Goal: Task Accomplishment & Management: Manage account settings

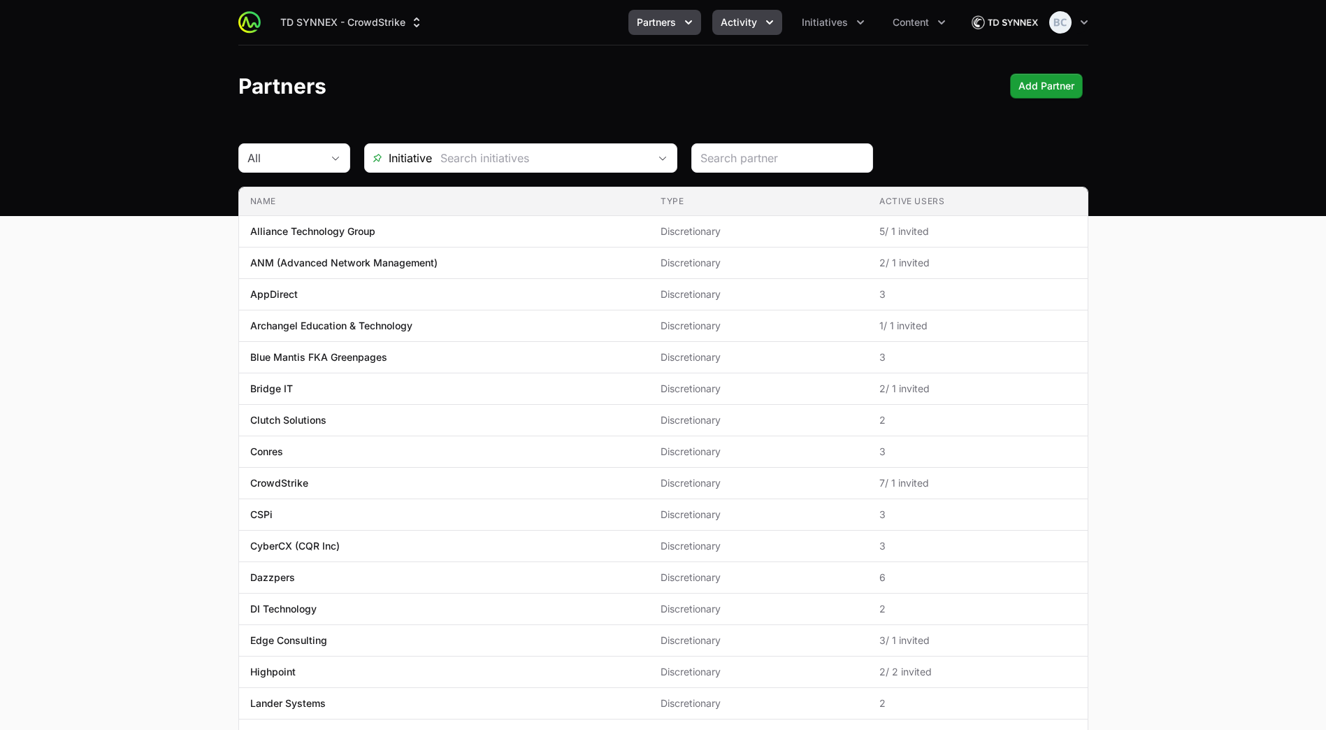
click at [719, 20] on button "Activity" at bounding box center [747, 22] width 70 height 25
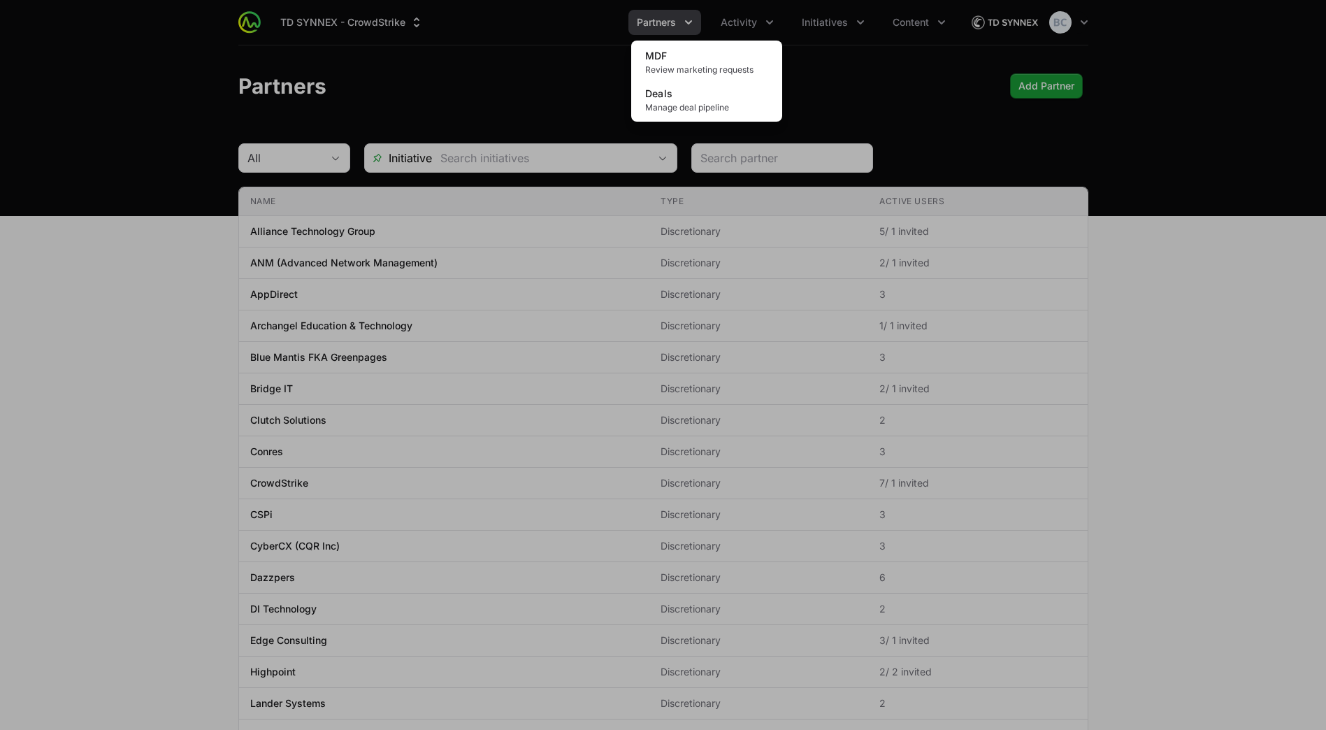
click at [667, 29] on div "Activity menu" at bounding box center [663, 365] width 1326 height 730
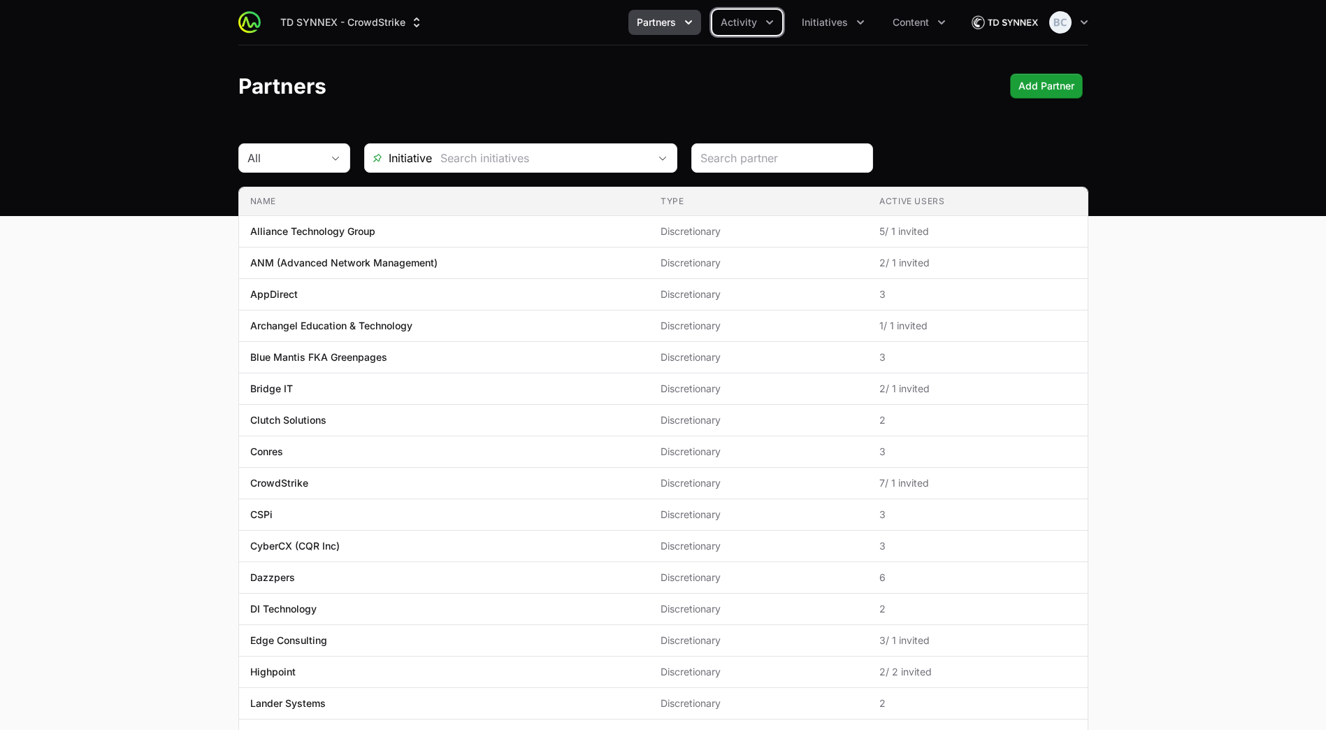
click at [670, 25] on span "Partners" at bounding box center [656, 22] width 39 height 14
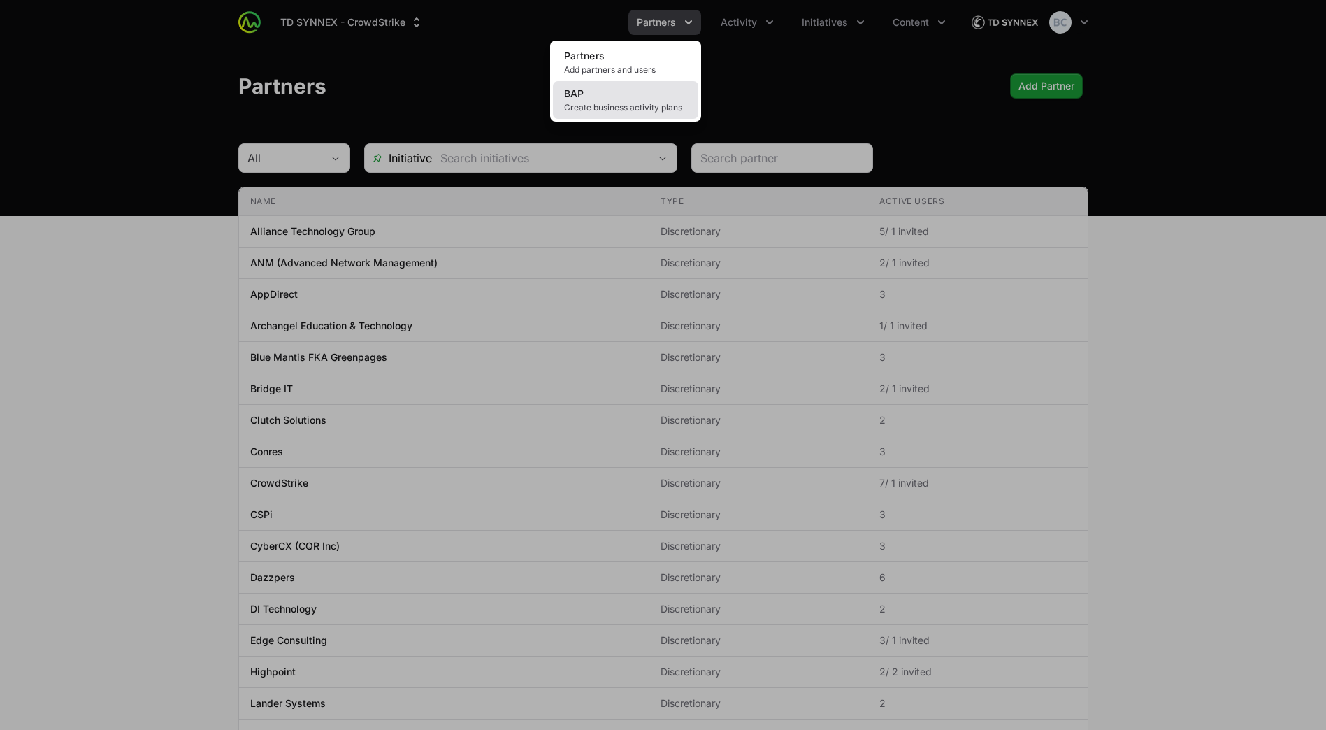
click at [644, 105] on span "Create business activity plans" at bounding box center [625, 107] width 123 height 11
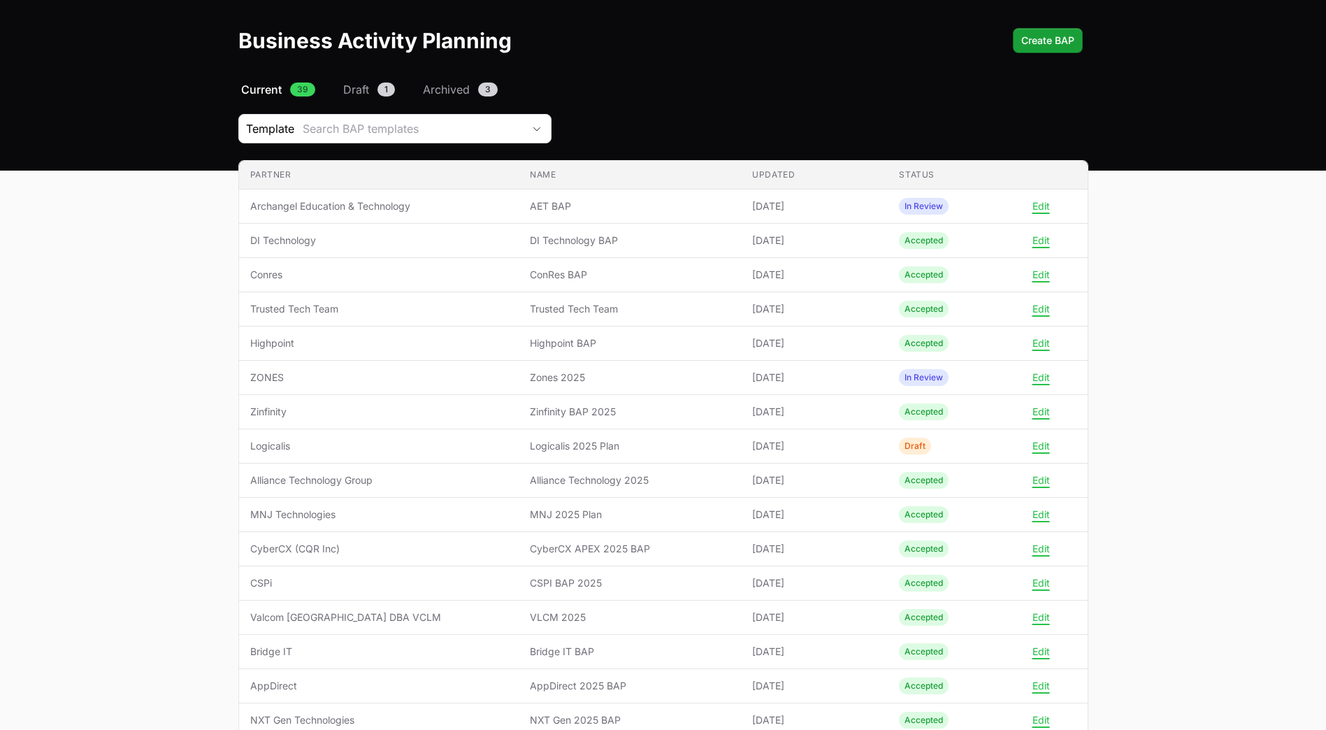
scroll to position [70, 0]
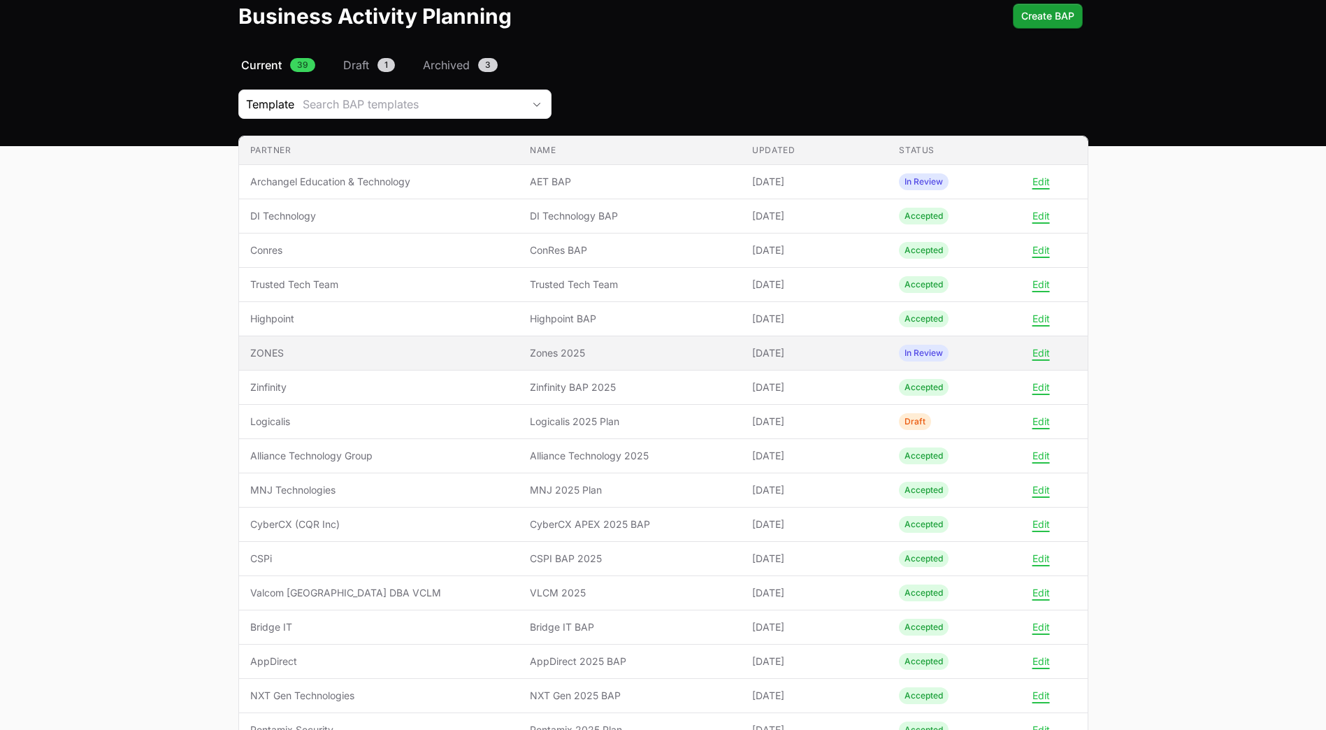
click at [316, 359] on span "ZONES" at bounding box center [379, 353] width 258 height 14
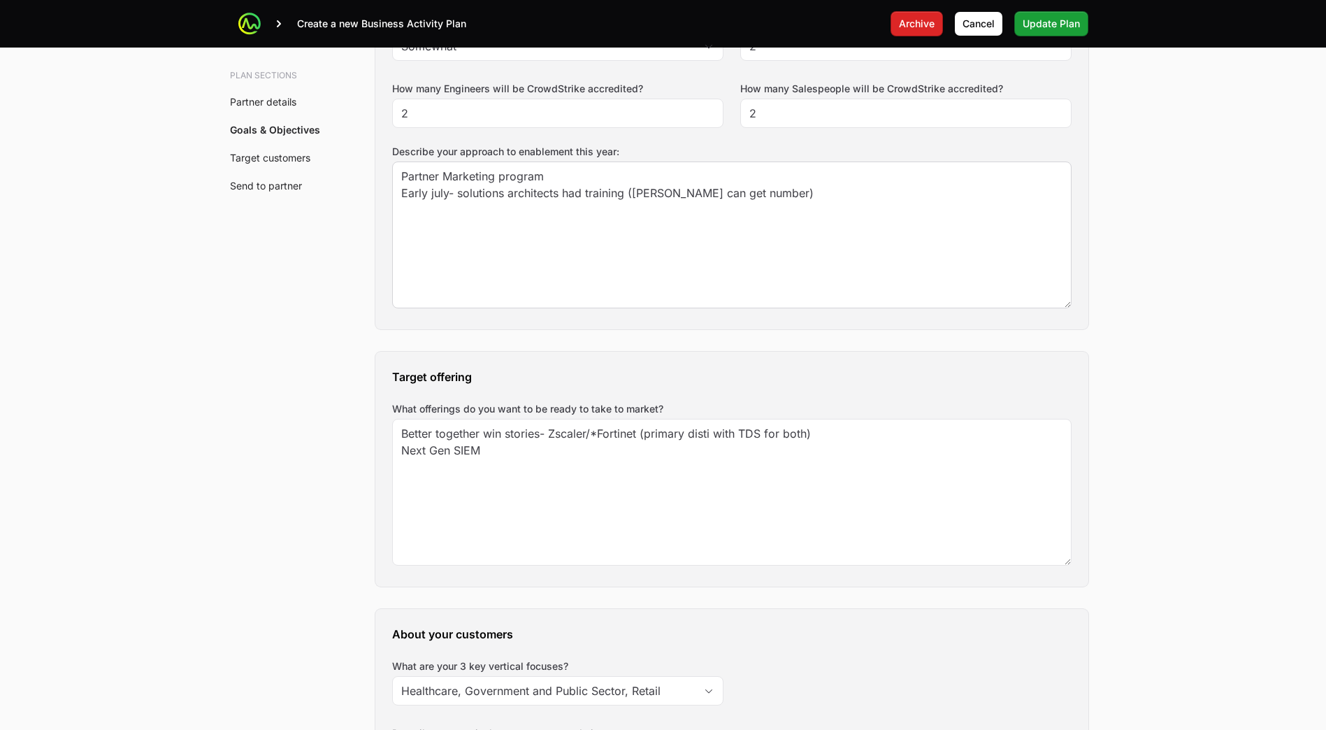
scroll to position [1188, 0]
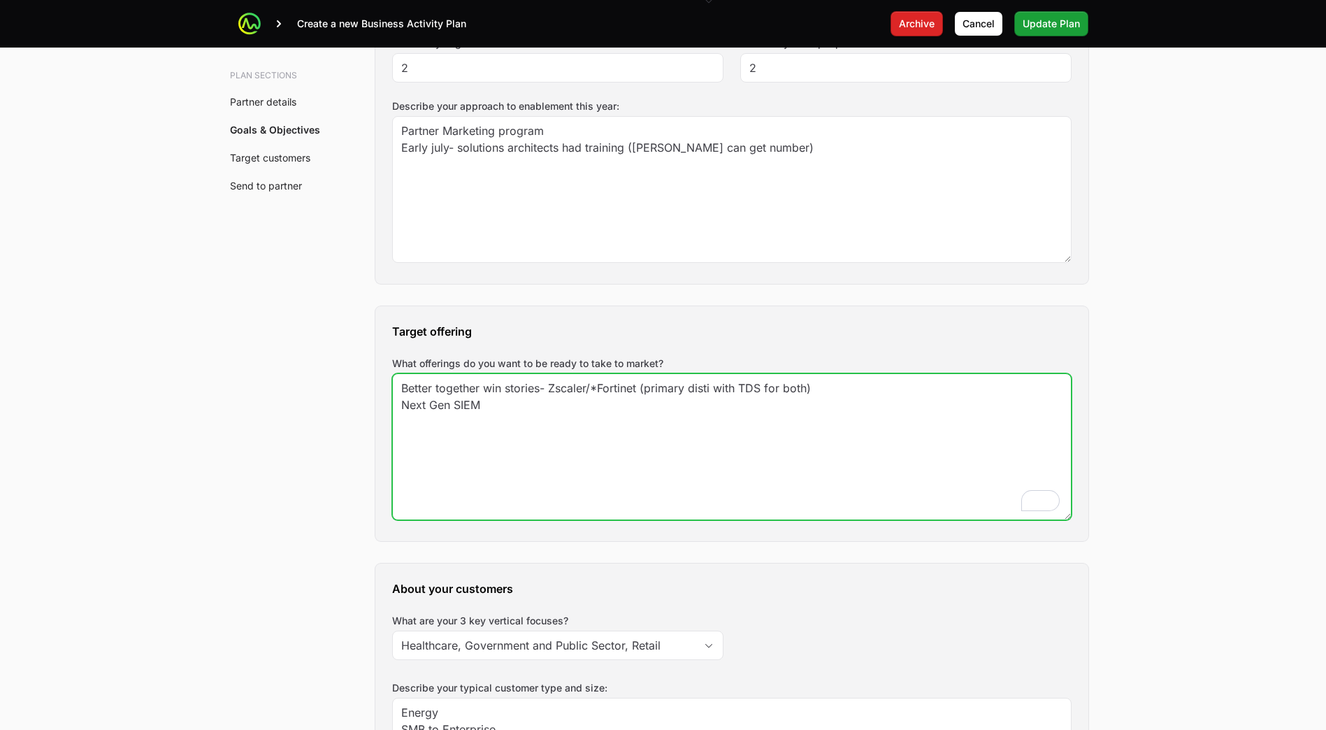
drag, startPoint x: 592, startPoint y: 395, endPoint x: 638, endPoint y: 393, distance: 46.2
click at [638, 393] on textarea "Better together win stories- Zscaler/*Fortinet (primary disti with TDS for both…" at bounding box center [732, 446] width 678 height 145
click at [651, 409] on textarea "Better together win stories- Zscaler/*Fortinet (primary disti with TDS for both…" at bounding box center [732, 446] width 678 height 145
click at [642, 389] on textarea "Better together win stories- Zscaler/*Fortinet (primary disti with TDS for both…" at bounding box center [732, 446] width 678 height 145
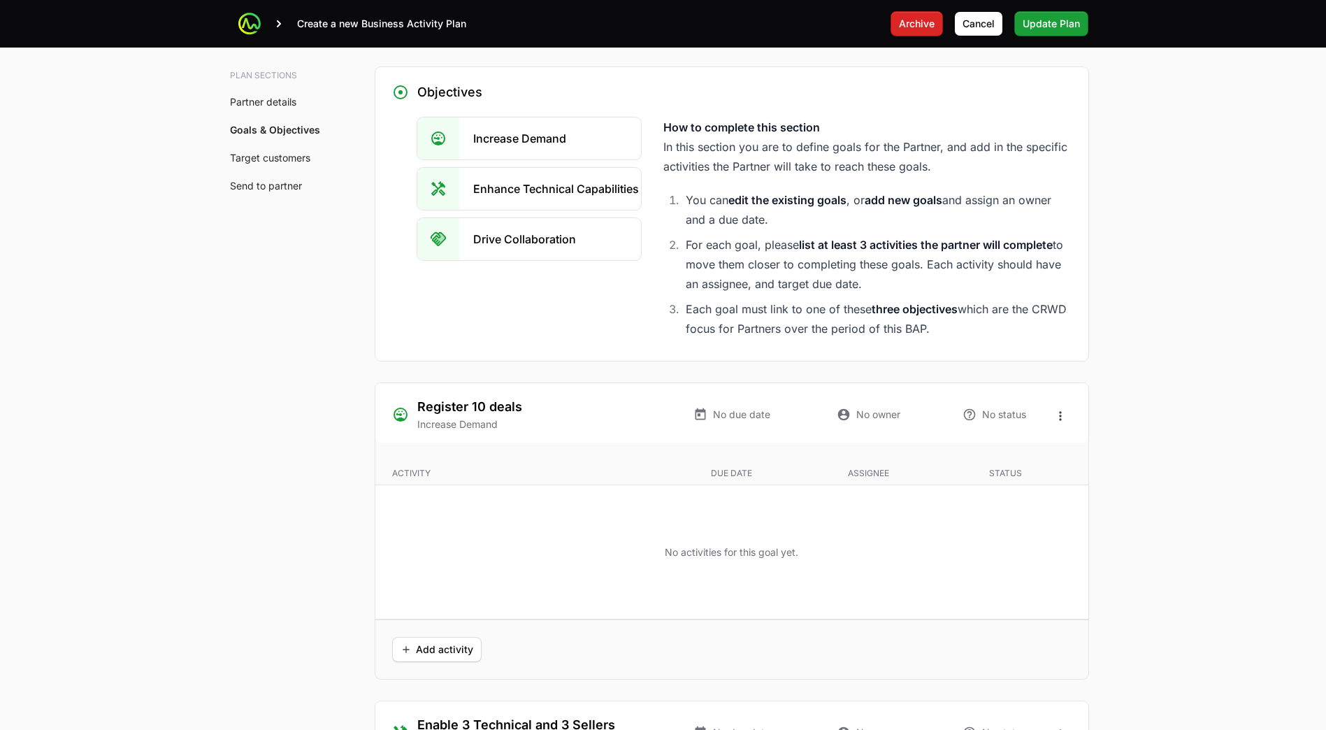
scroll to position [2124, 0]
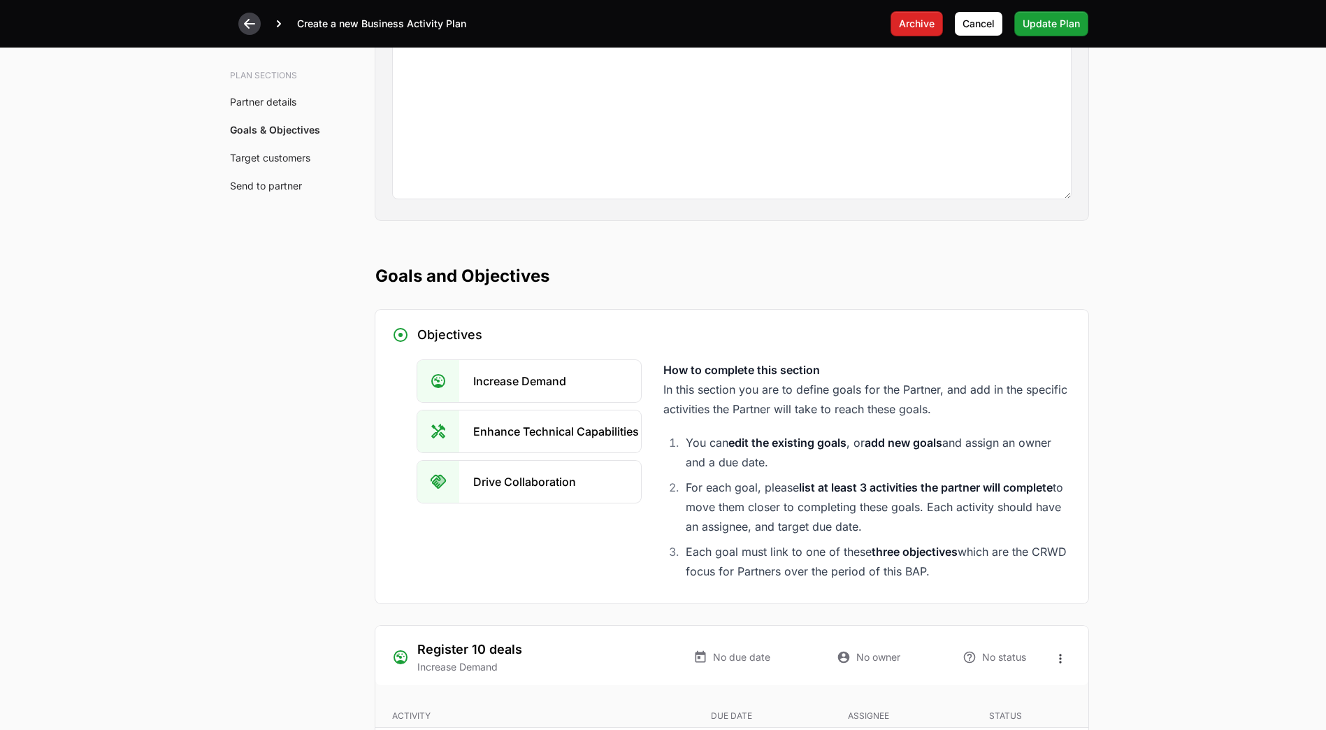
click at [245, 22] on icon at bounding box center [250, 24] width 14 height 14
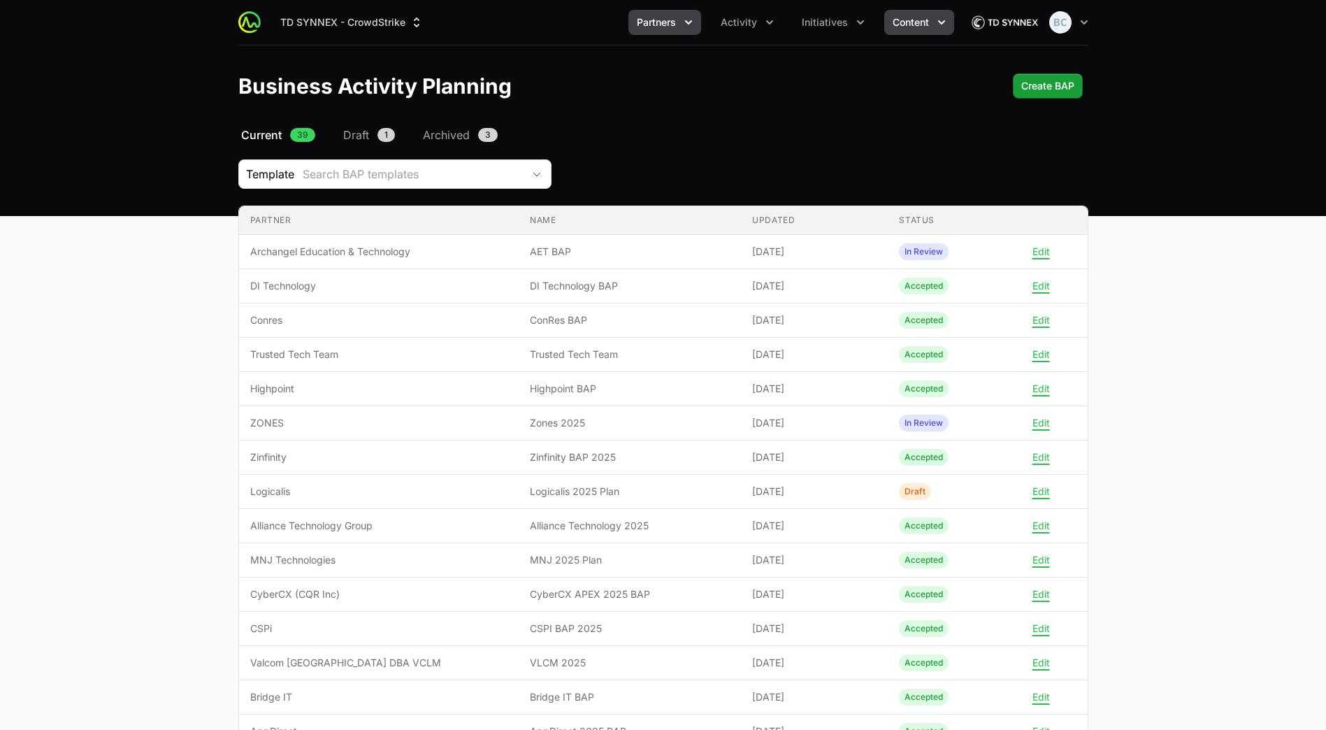
click at [926, 24] on span "Content" at bounding box center [911, 22] width 36 height 14
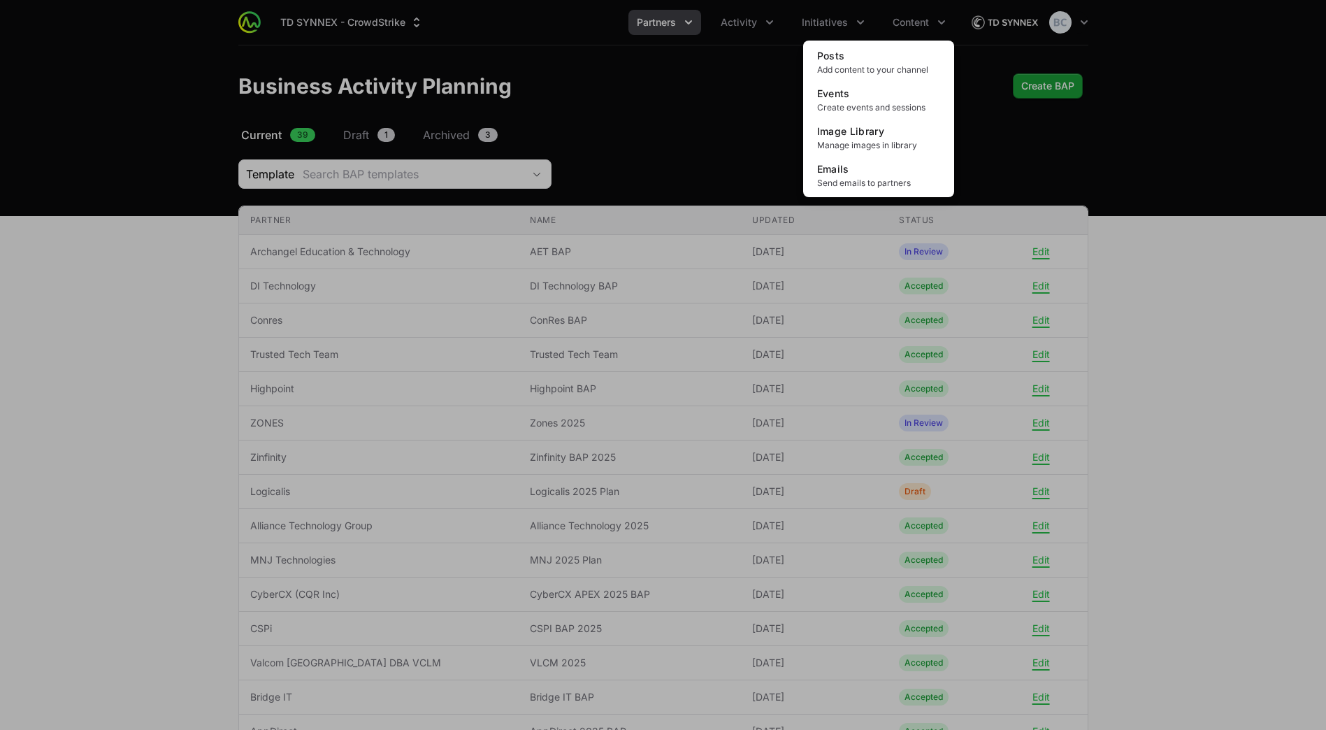
click at [863, 24] on div "Content menu" at bounding box center [663, 365] width 1326 height 730
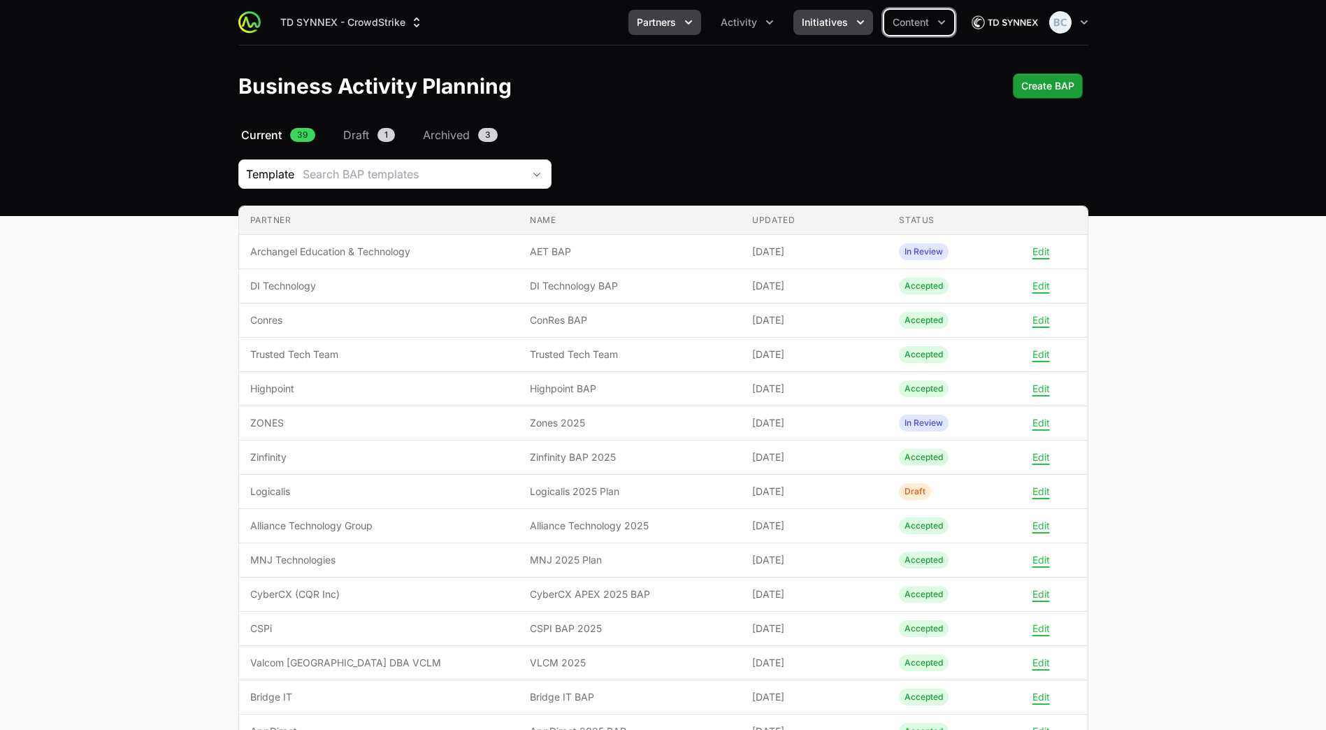
click at [850, 24] on button "Initiatives" at bounding box center [833, 22] width 80 height 25
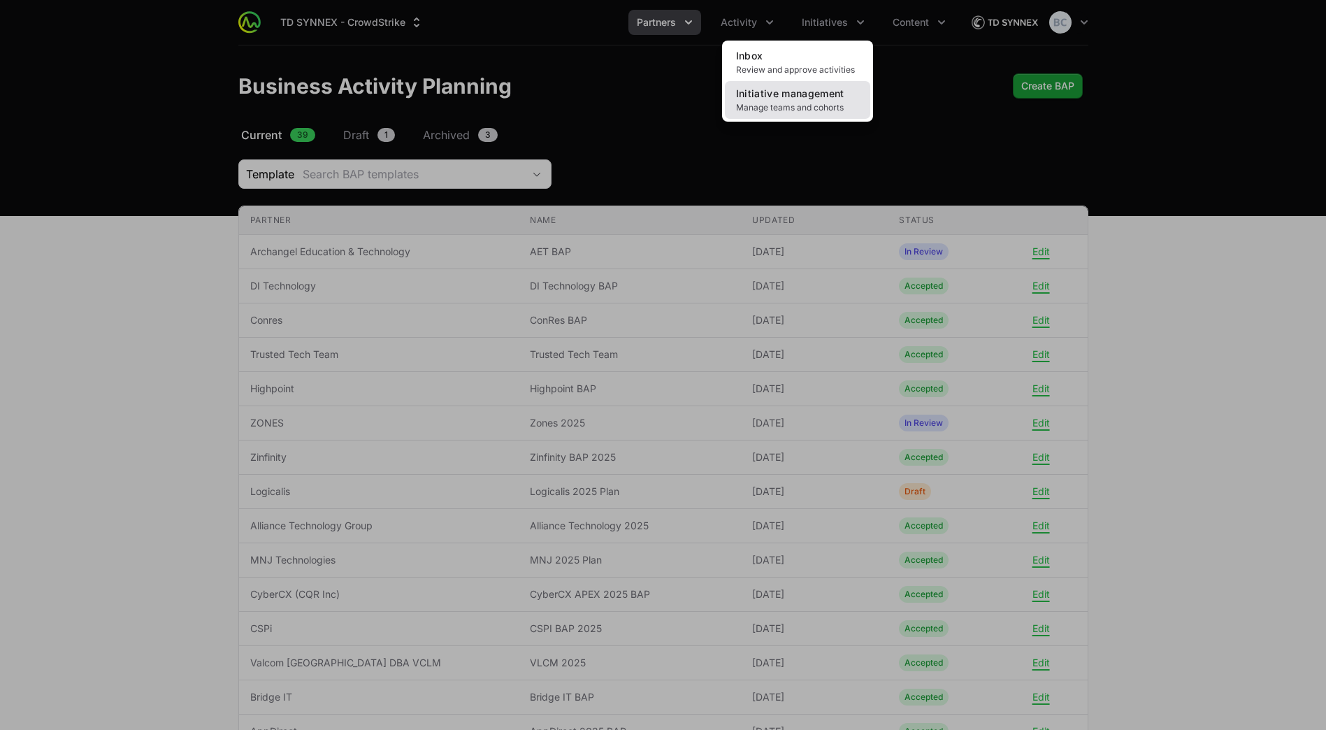
click at [839, 97] on span "Initiative management" at bounding box center [790, 93] width 108 height 12
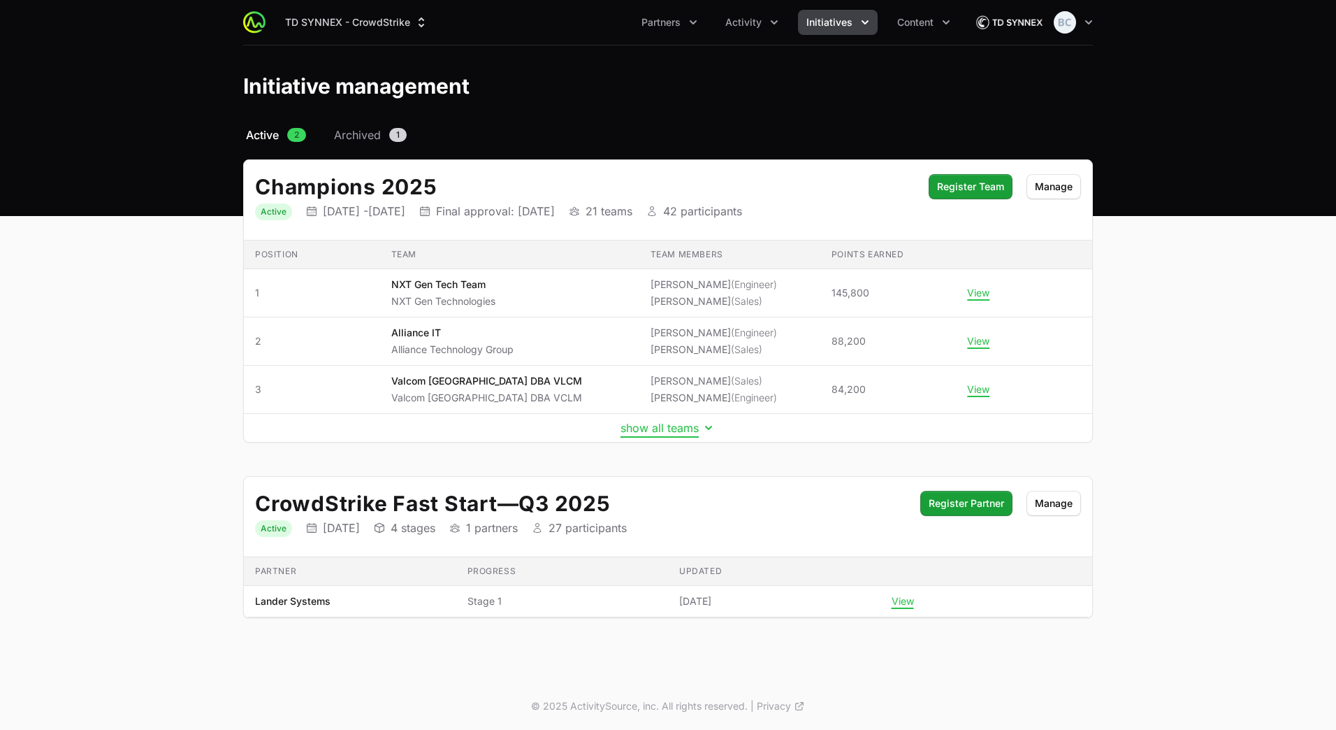
click at [637, 428] on button "show all teams" at bounding box center [668, 428] width 95 height 14
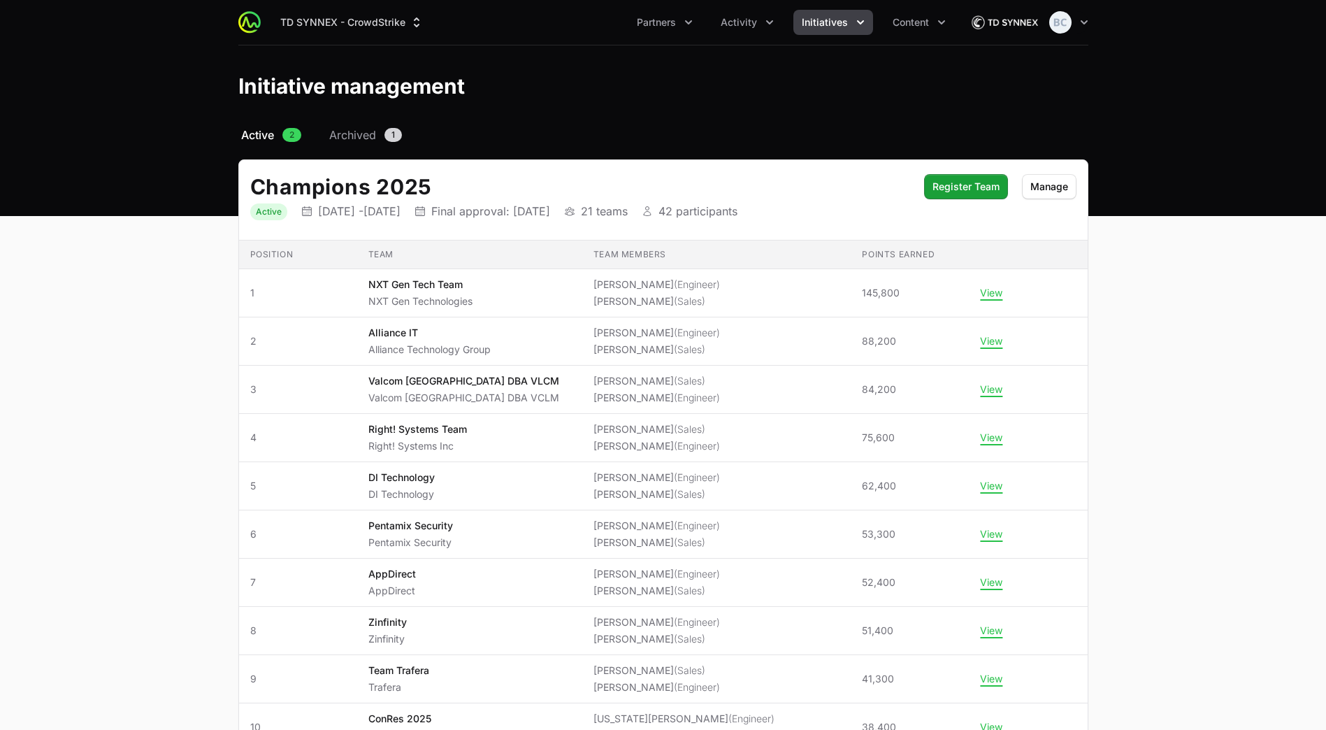
click at [853, 28] on icon "Initiatives menu" at bounding box center [860, 22] width 14 height 14
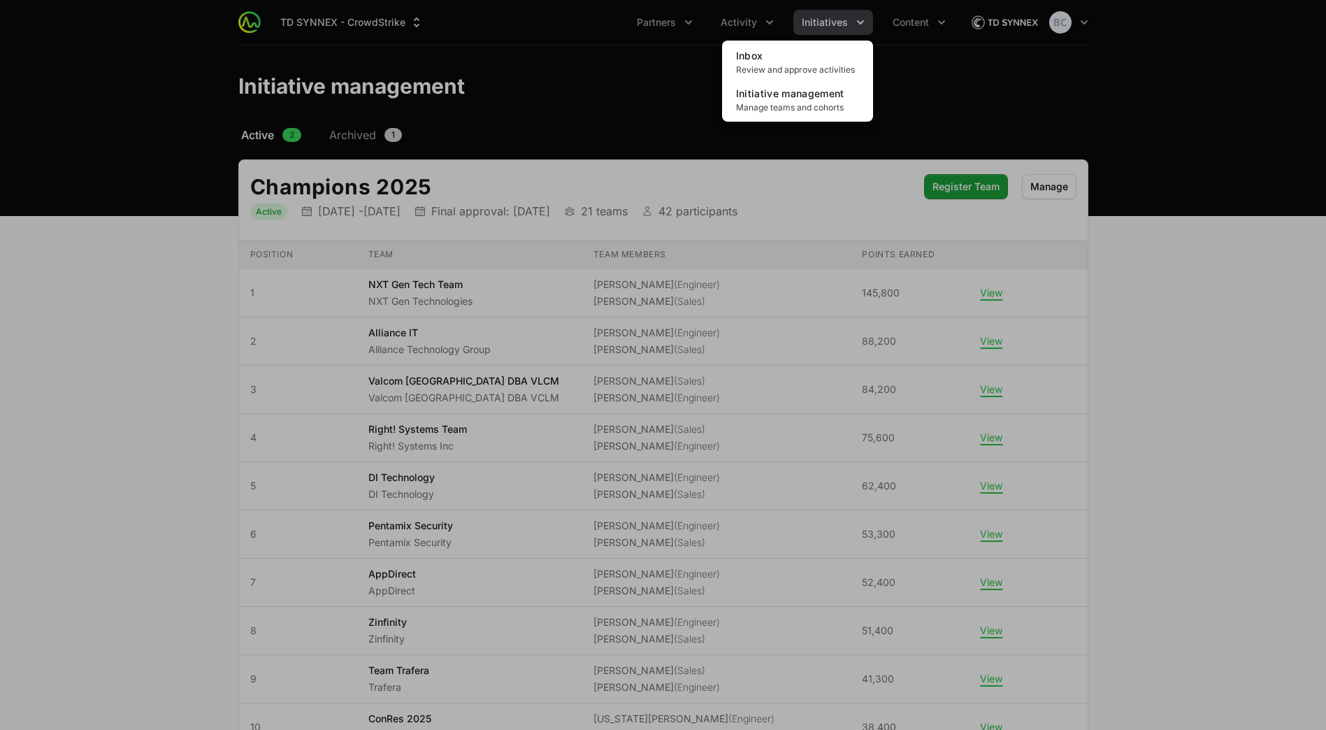
click at [84, 452] on div "Initiatives menu" at bounding box center [663, 365] width 1326 height 730
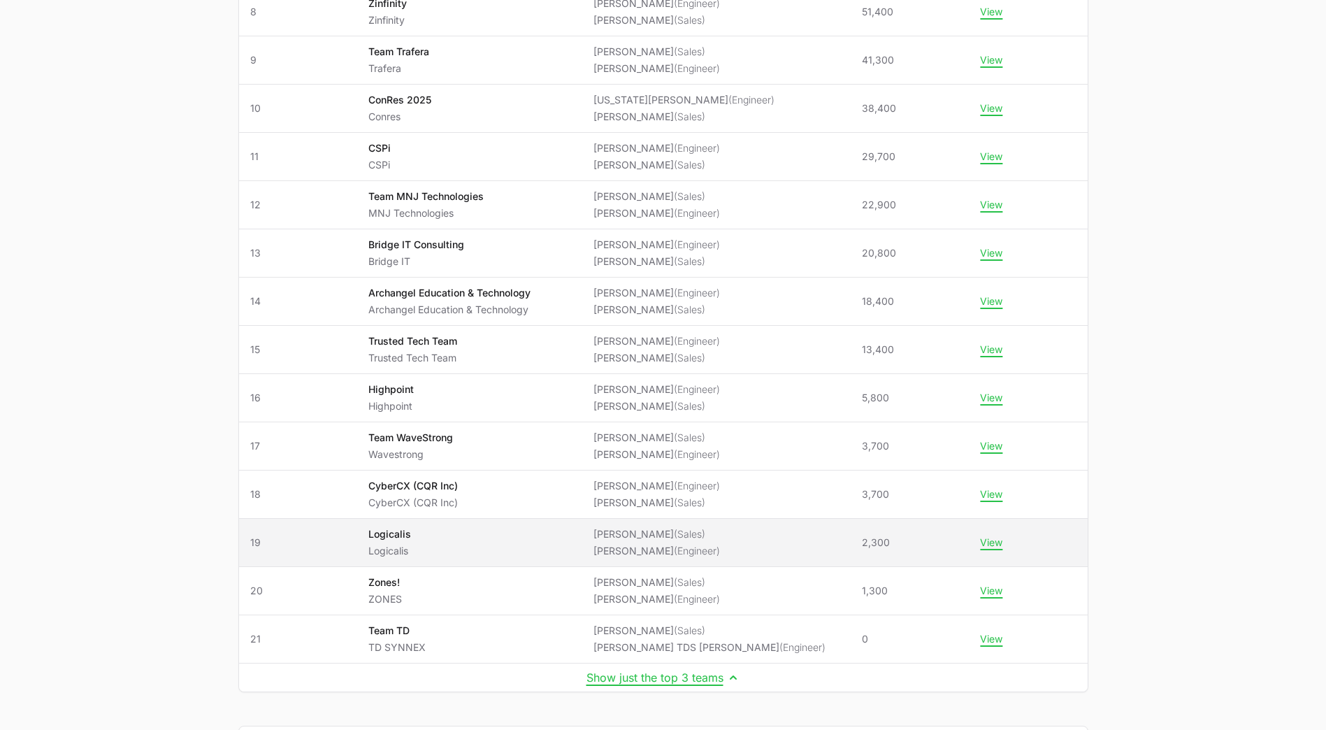
scroll to position [629, 0]
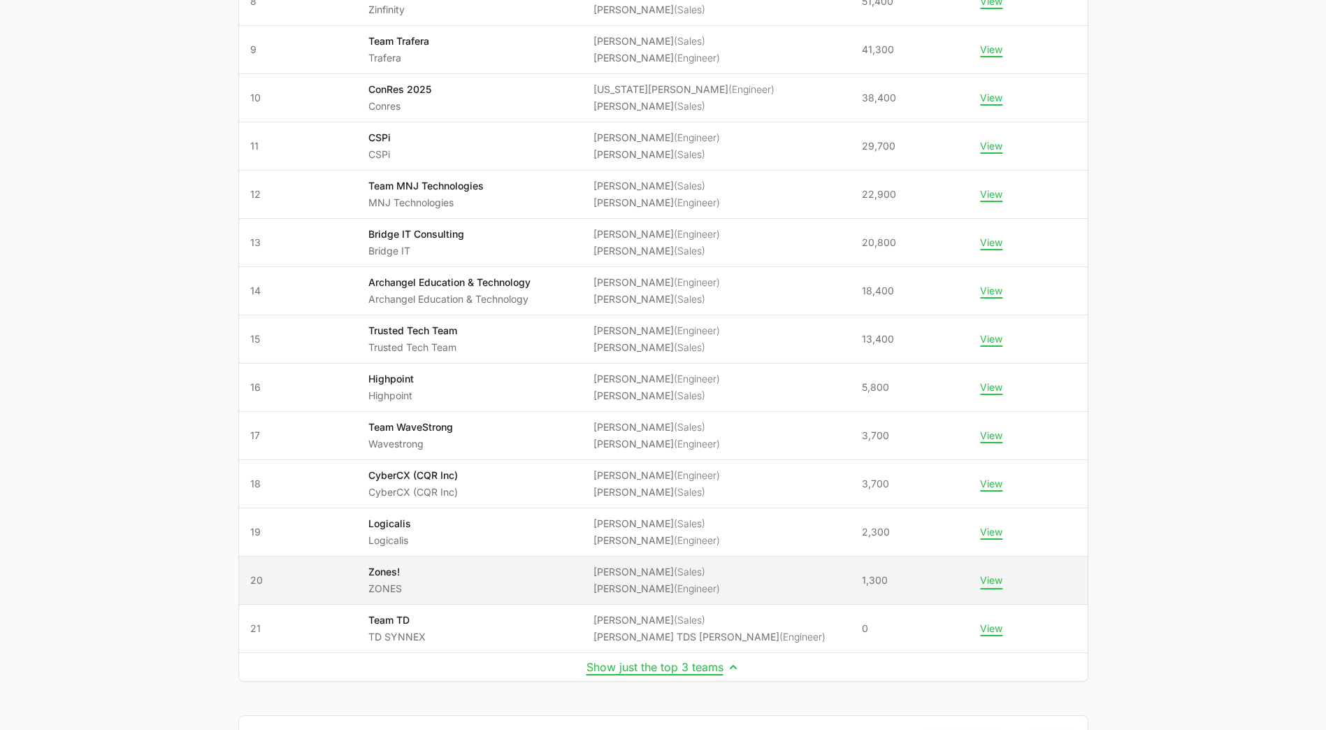
click at [980, 582] on button "View" at bounding box center [991, 580] width 22 height 13
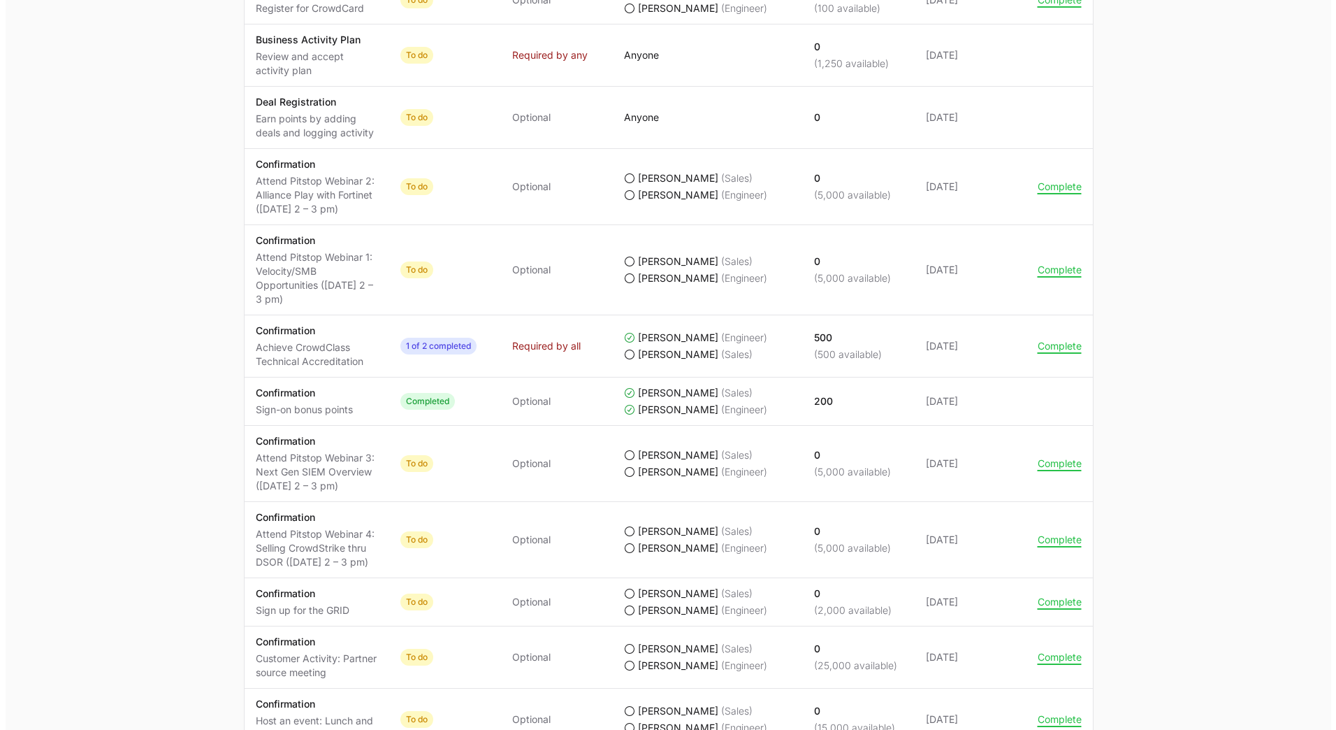
scroll to position [839, 0]
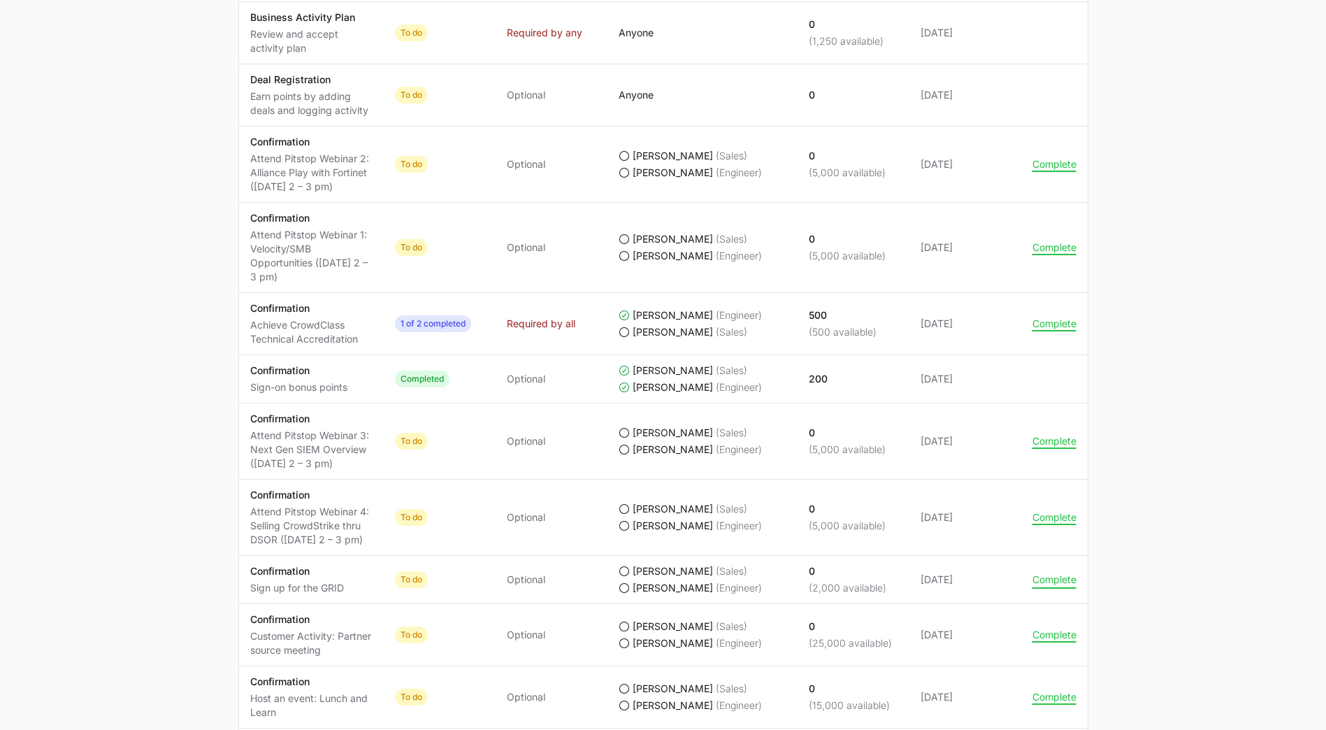
click at [1057, 577] on button "Complete" at bounding box center [1054, 579] width 44 height 13
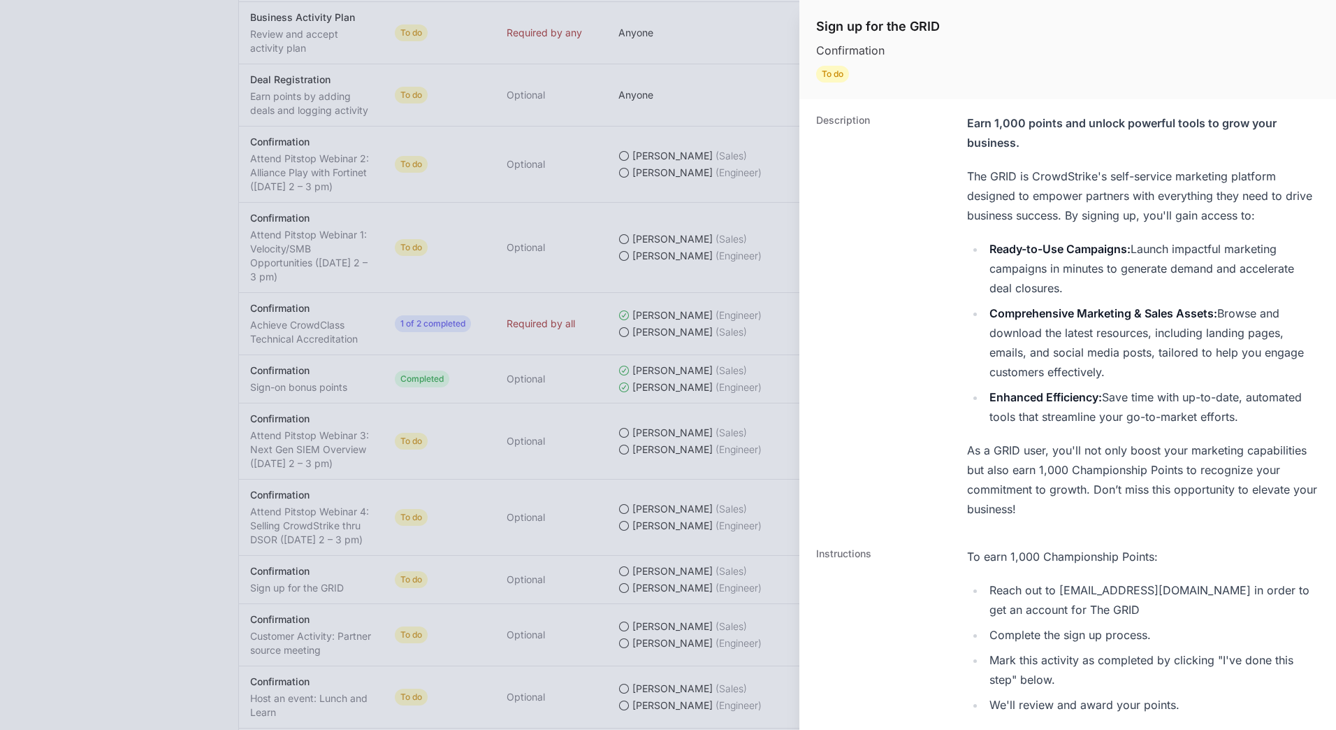
scroll to position [389, 0]
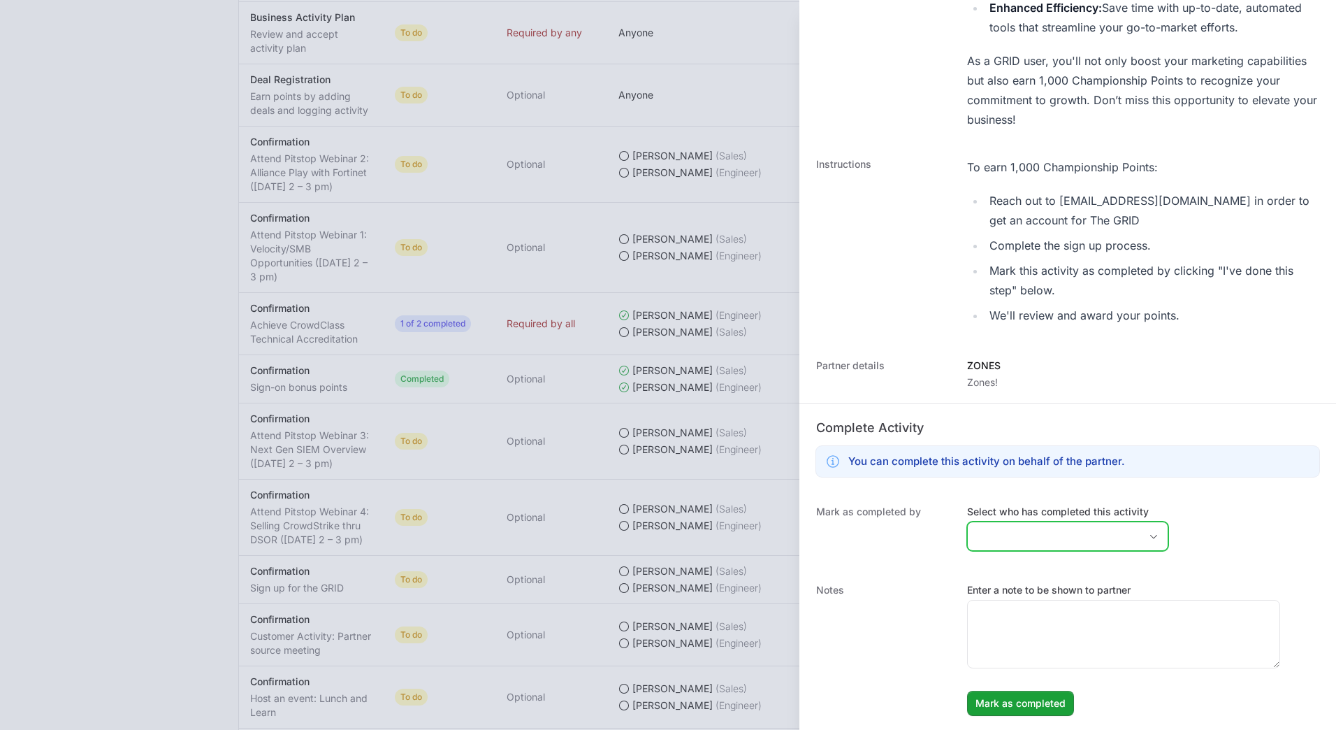
click at [1026, 543] on input "Select who has completed this activity" at bounding box center [1054, 536] width 172 height 28
click at [1012, 586] on li "[PERSON_NAME]" at bounding box center [1068, 591] width 198 height 27
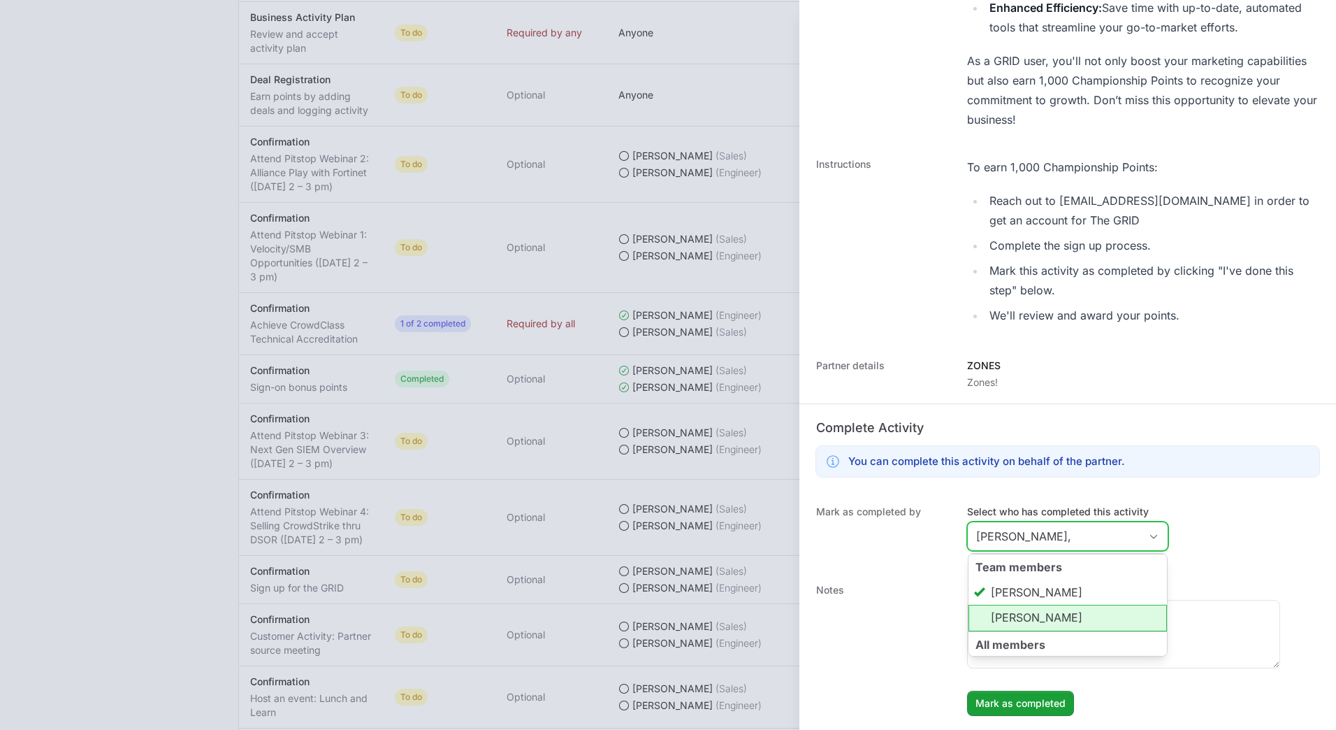
click at [1015, 616] on li "[PERSON_NAME]" at bounding box center [1068, 618] width 198 height 27
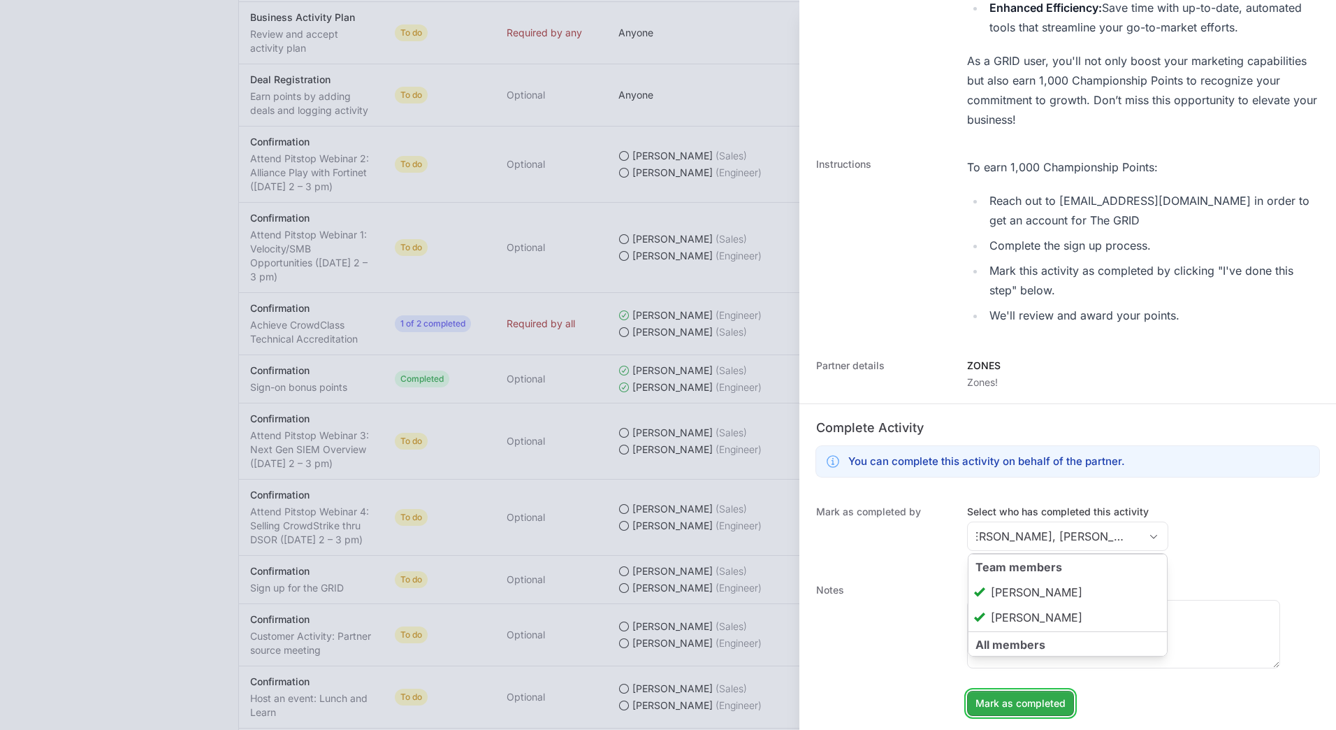
type input "[PERSON_NAME], [PERSON_NAME]"
click at [1001, 702] on span "Mark as completed" at bounding box center [1021, 703] width 90 height 17
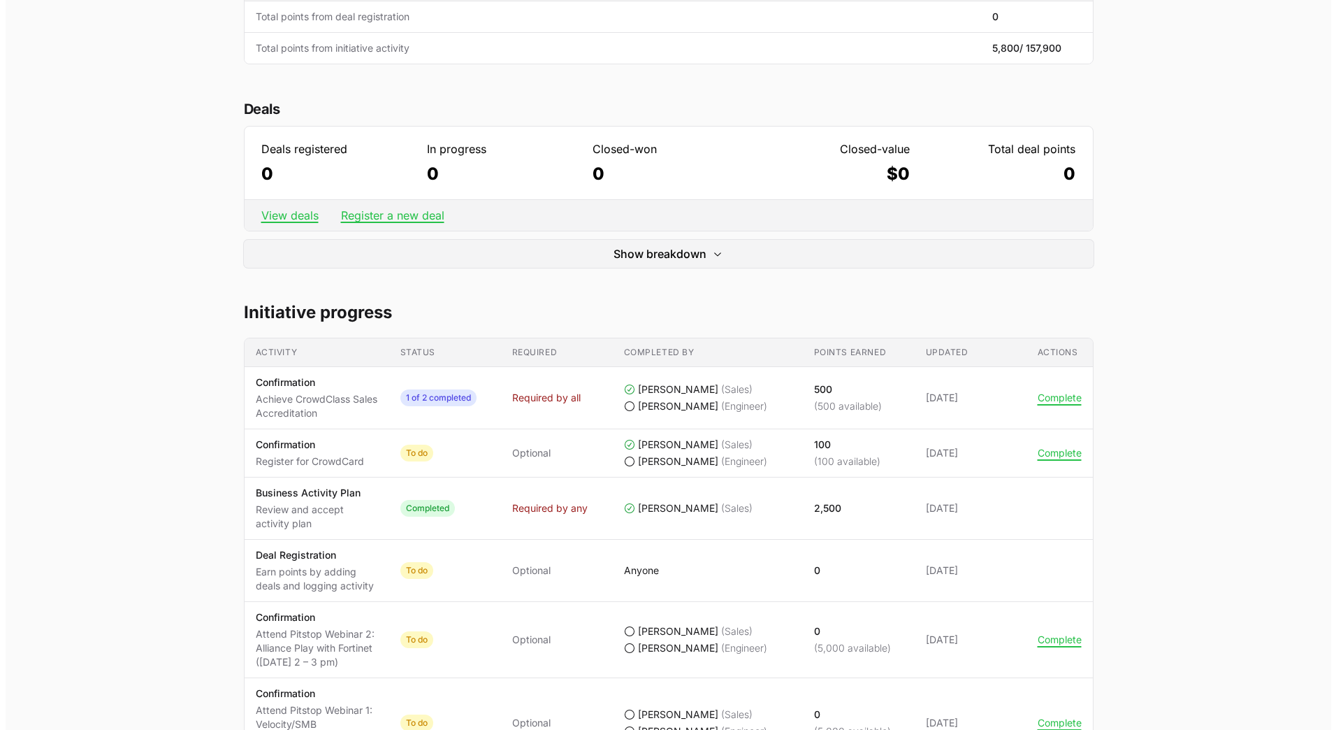
scroll to position [0, 0]
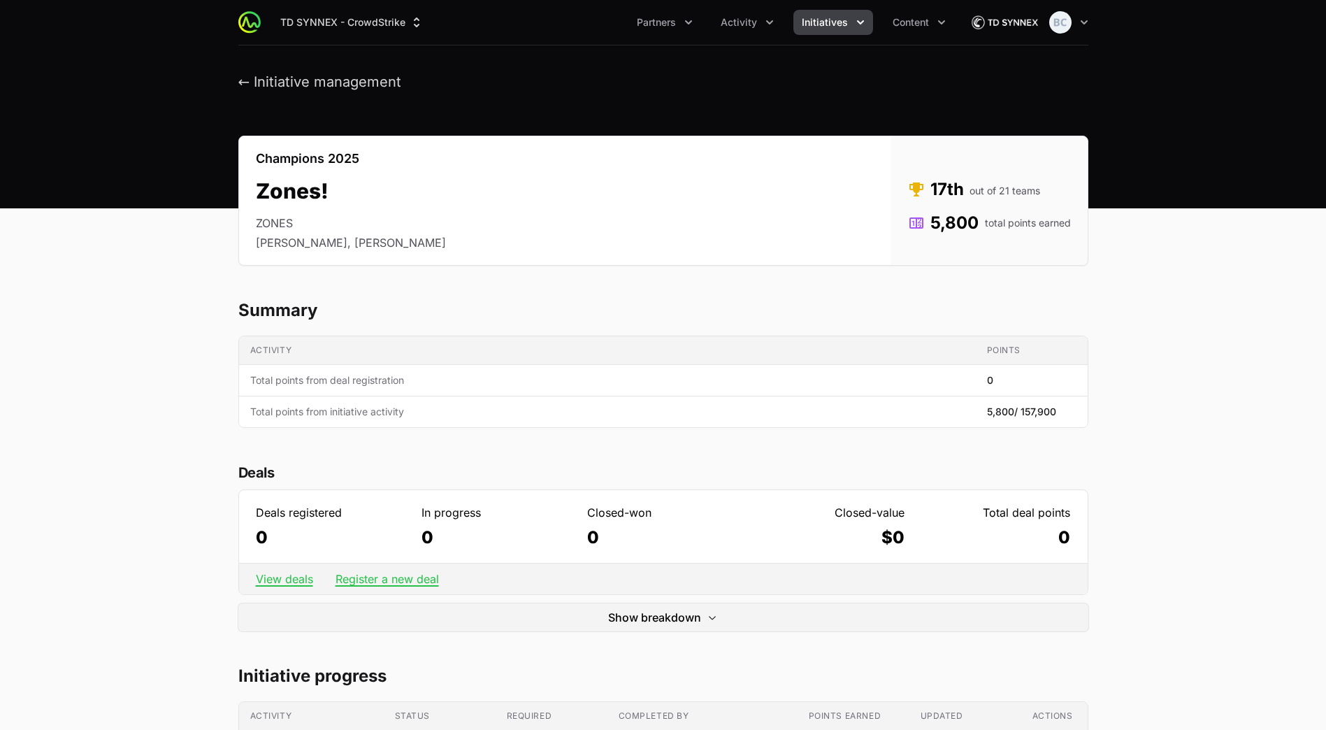
click at [830, 22] on span "Initiatives" at bounding box center [825, 22] width 46 height 14
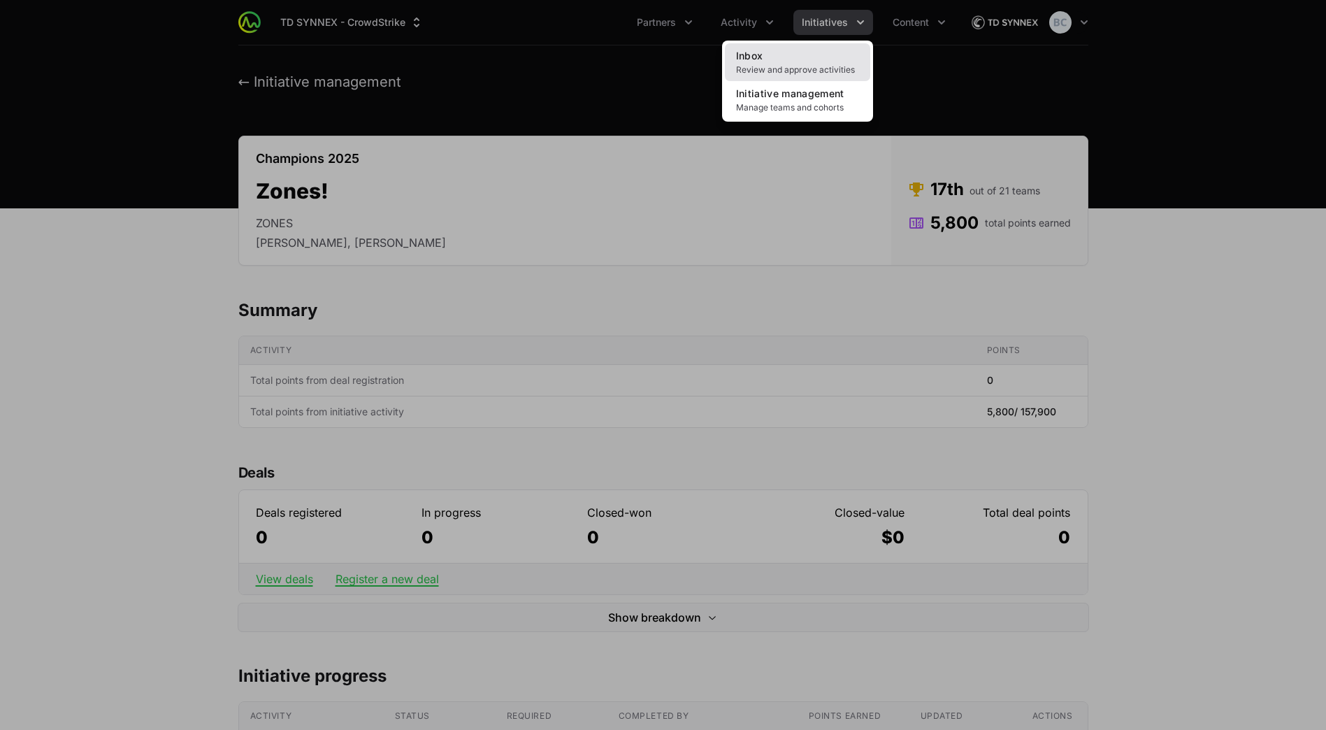
click at [823, 58] on link "Inbox Review and approve activities" at bounding box center [797, 62] width 145 height 38
